Goal: Find specific fact: Find contact information

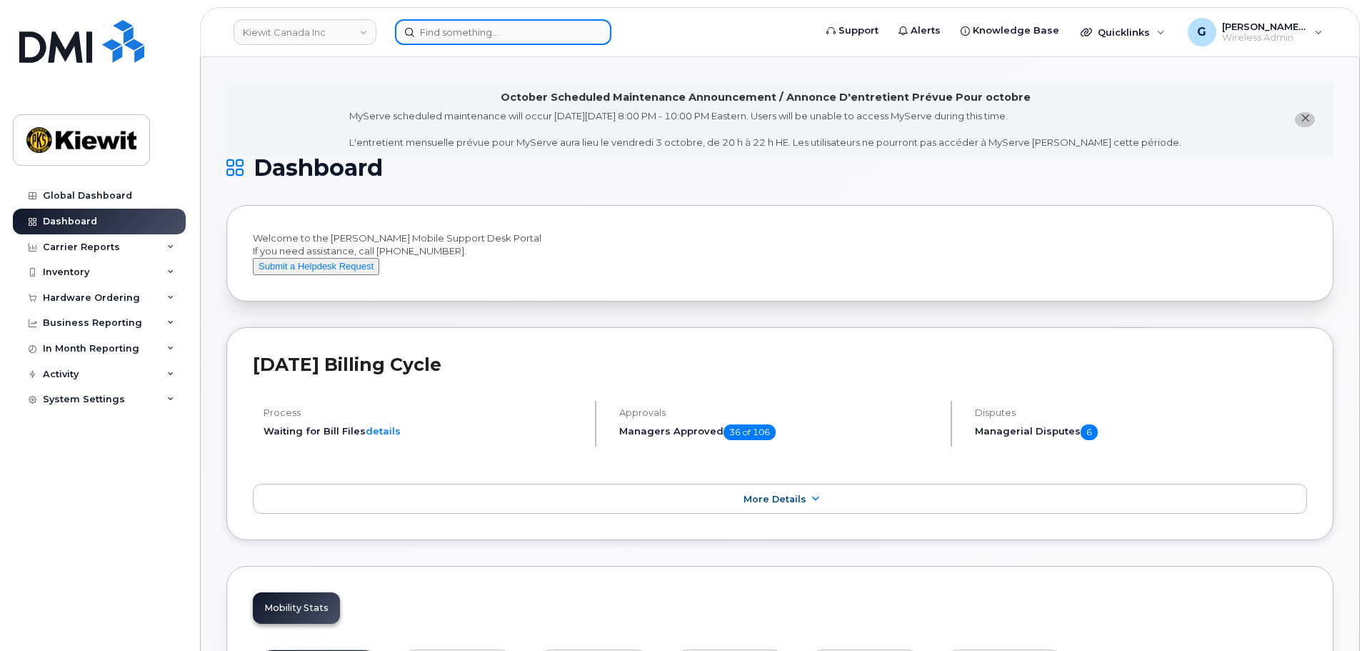
click at [515, 43] on input at bounding box center [503, 32] width 216 height 26
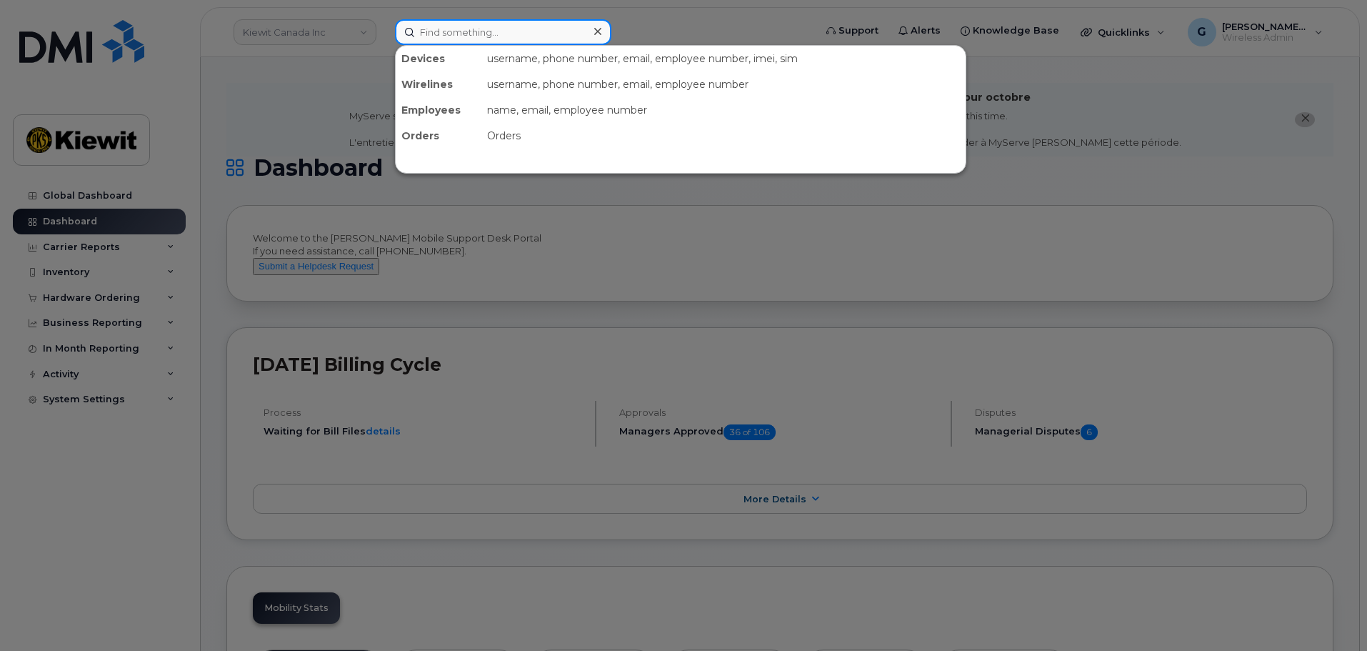
paste input "555657"
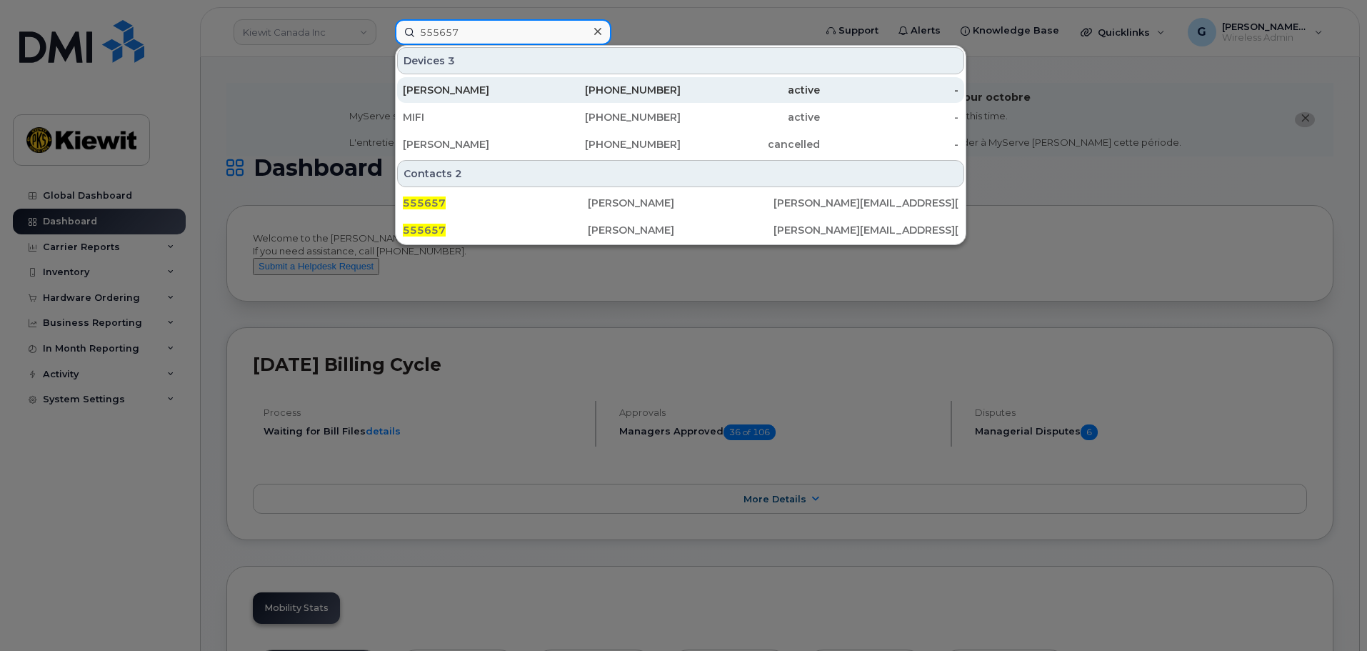
type input "555657"
click at [517, 89] on div "[PERSON_NAME]" at bounding box center [472, 90] width 139 height 14
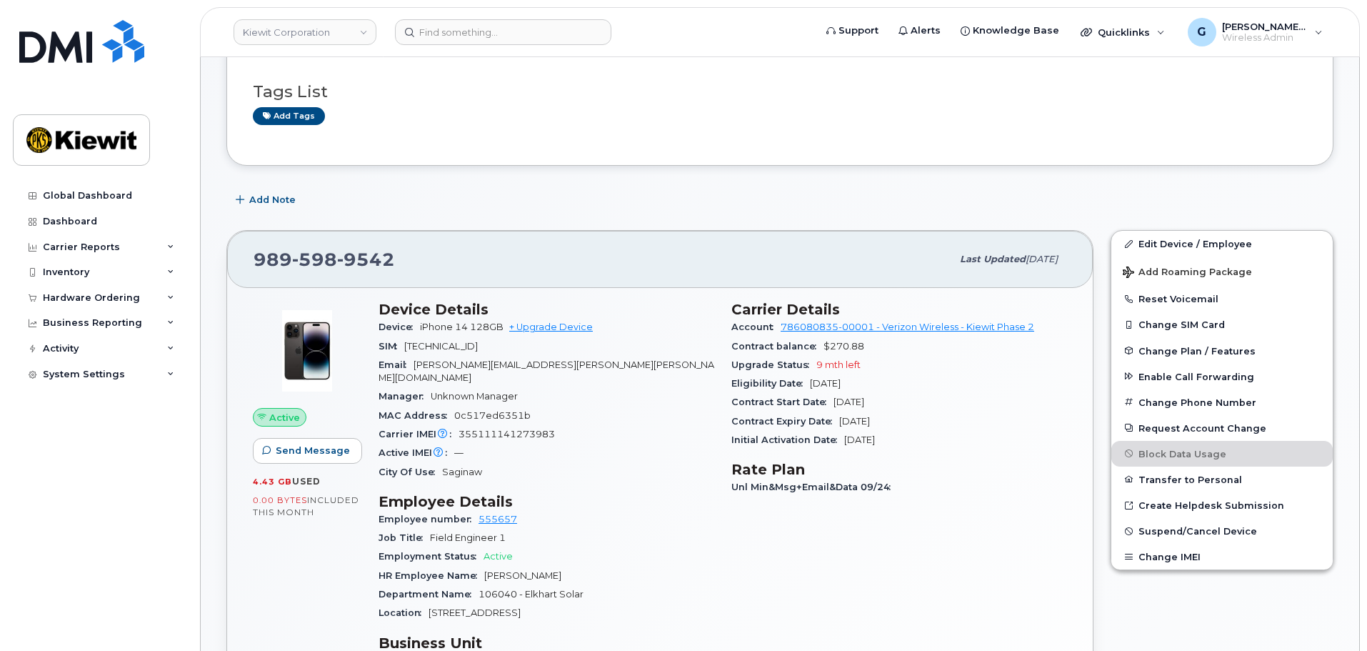
scroll to position [357, 0]
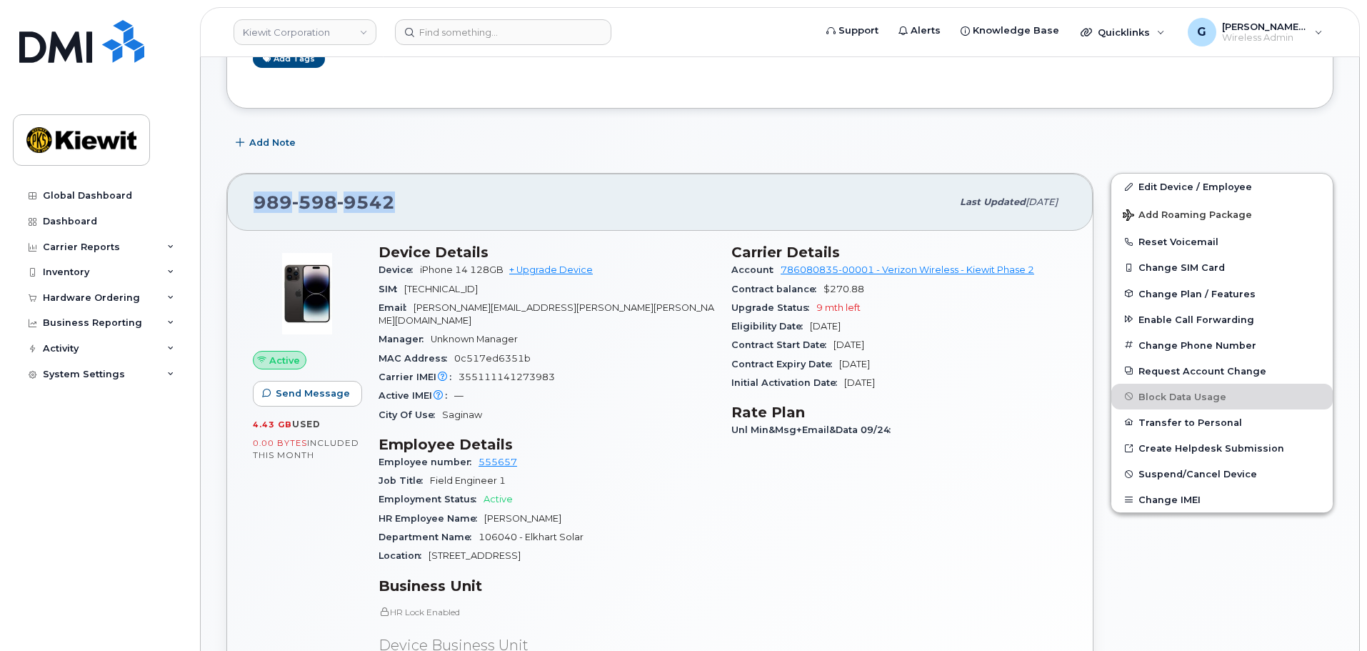
drag, startPoint x: 406, startPoint y: 196, endPoint x: 253, endPoint y: 190, distance: 153.0
click at [253, 190] on div "989 598 9542 Last updated Oct 06, 2025" at bounding box center [660, 202] width 866 height 57
copy span "989 598 9542"
